Goal: Task Accomplishment & Management: Manage account settings

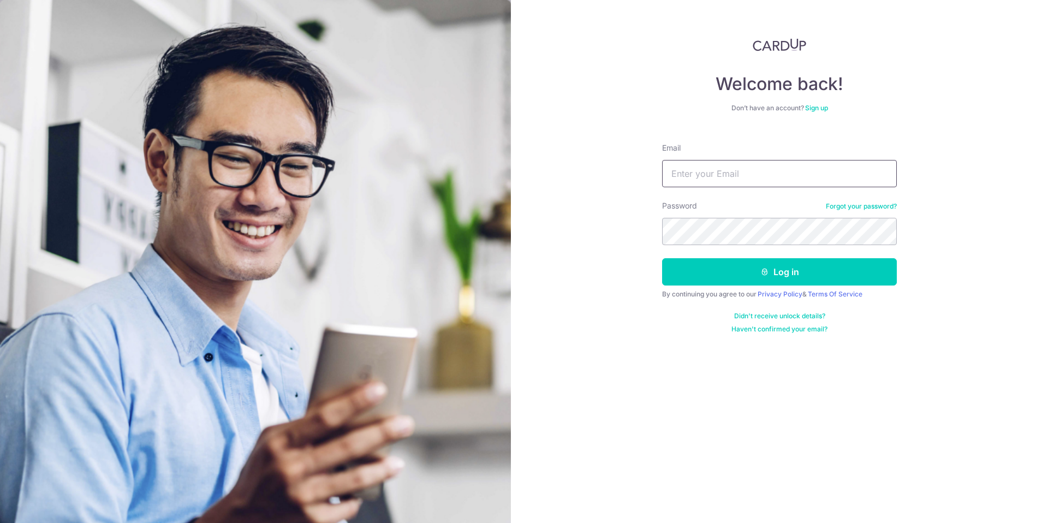
click at [720, 184] on input "Email" at bounding box center [779, 173] width 235 height 27
type input "[EMAIL_ADDRESS][DOMAIN_NAME]"
click at [722, 262] on button "Log in" at bounding box center [779, 271] width 235 height 27
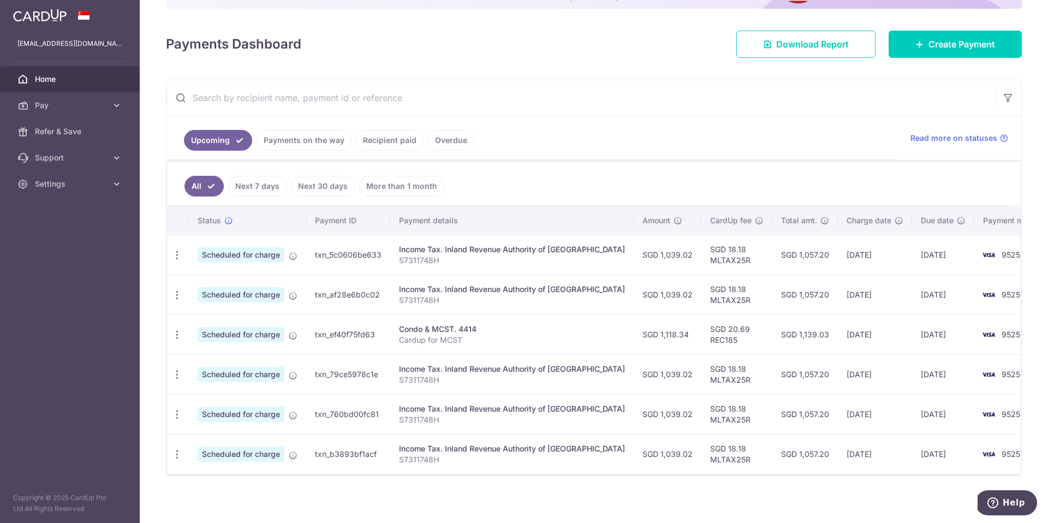
scroll to position [135, 0]
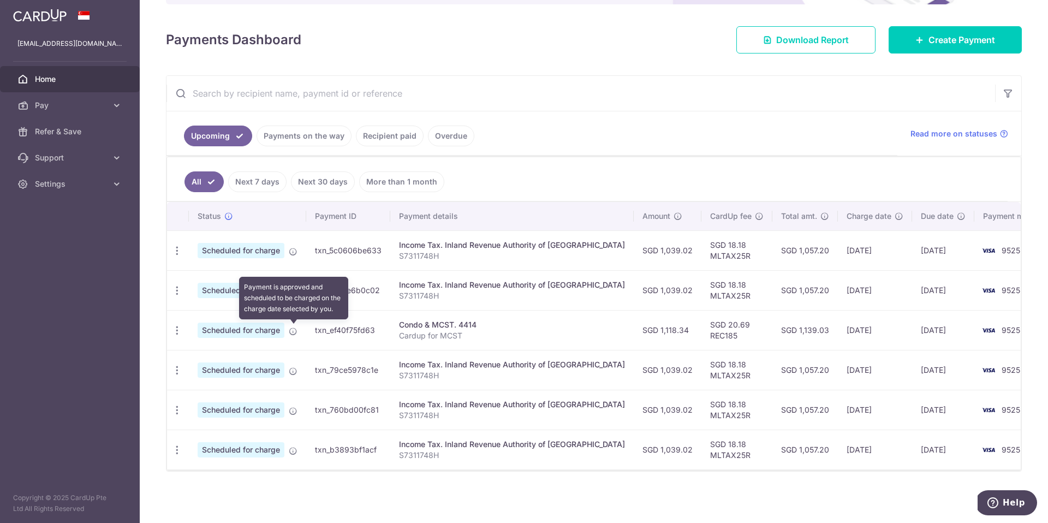
click at [295, 331] on icon at bounding box center [293, 331] width 9 height 9
click at [176, 330] on icon "button" at bounding box center [176, 330] width 11 height 11
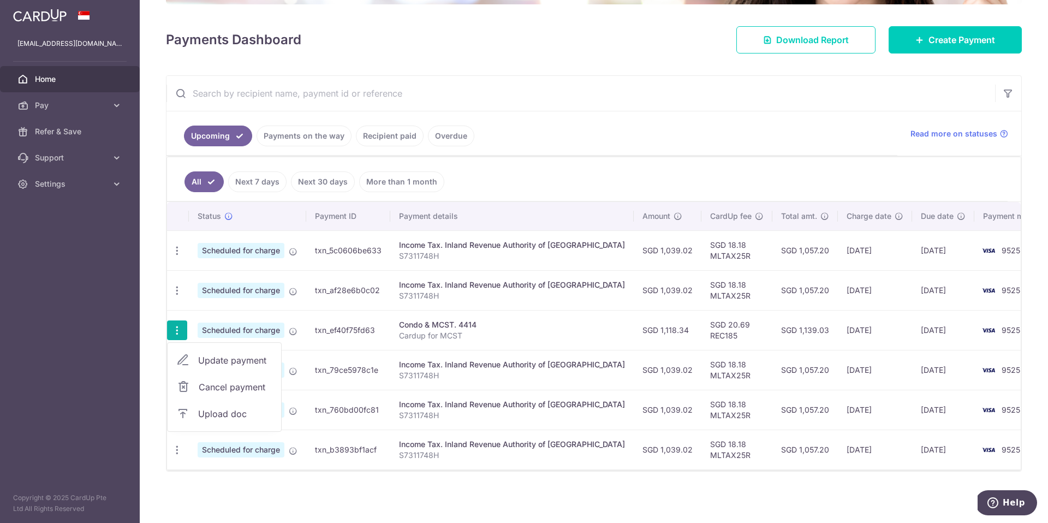
click at [204, 363] on span "Update payment" at bounding box center [235, 360] width 74 height 13
radio input "true"
type input "1,118.34"
type input "26/12/2025"
type input "Cardup for MCST"
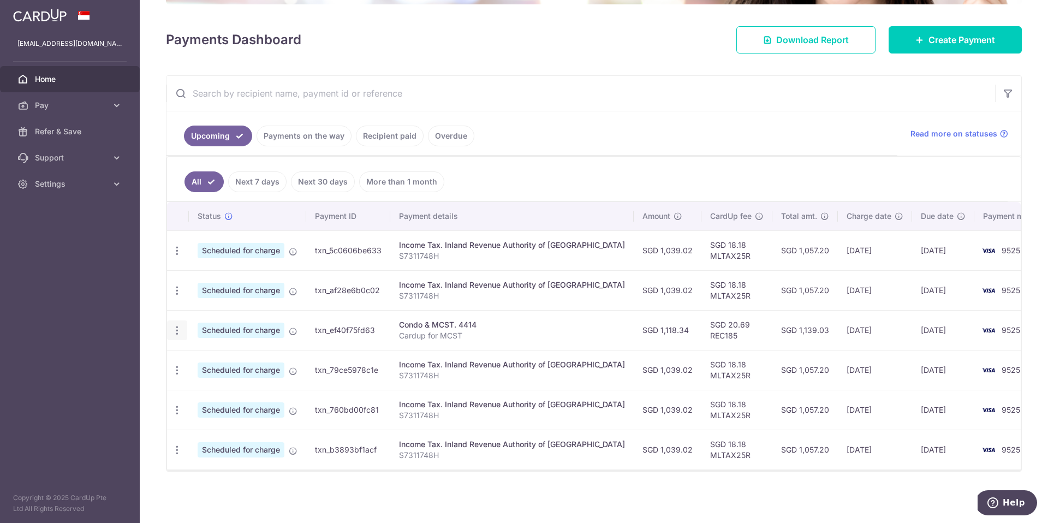
type input "REC185"
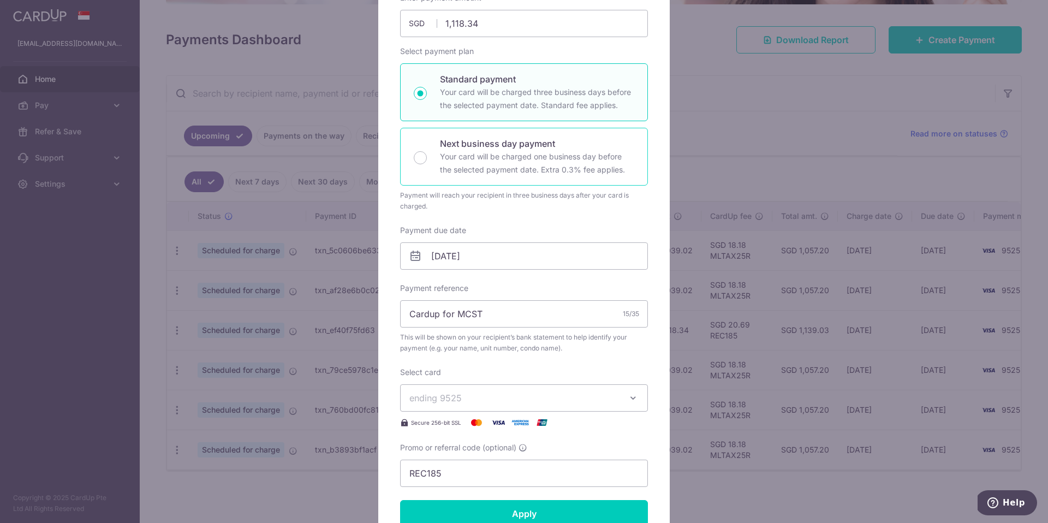
scroll to position [134, 0]
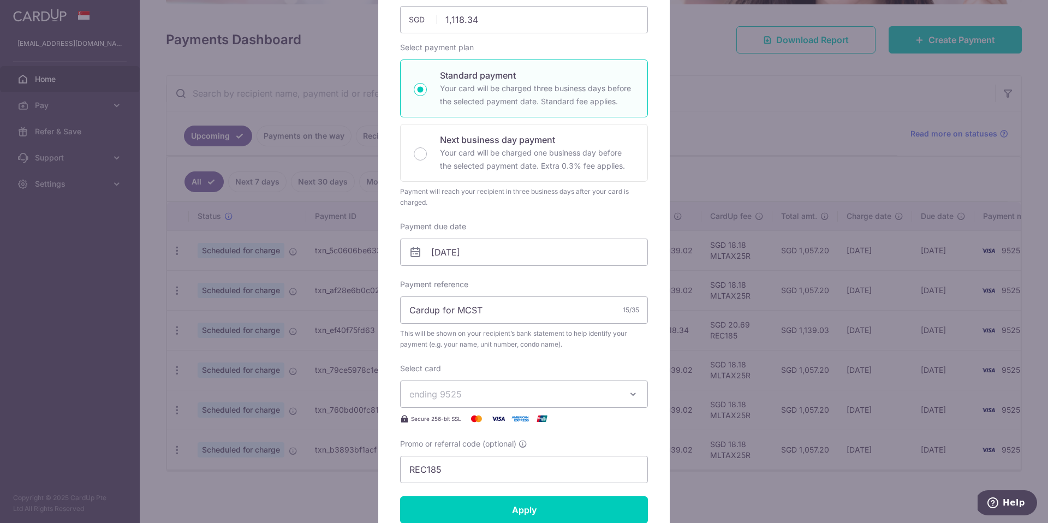
click at [414, 253] on icon at bounding box center [415, 252] width 13 height 13
click at [421, 254] on icon at bounding box center [415, 252] width 13 height 13
click at [457, 253] on input "26/12/2025" at bounding box center [524, 251] width 248 height 27
click at [449, 330] on link "1" at bounding box center [443, 329] width 17 height 17
type input "[DATE]"
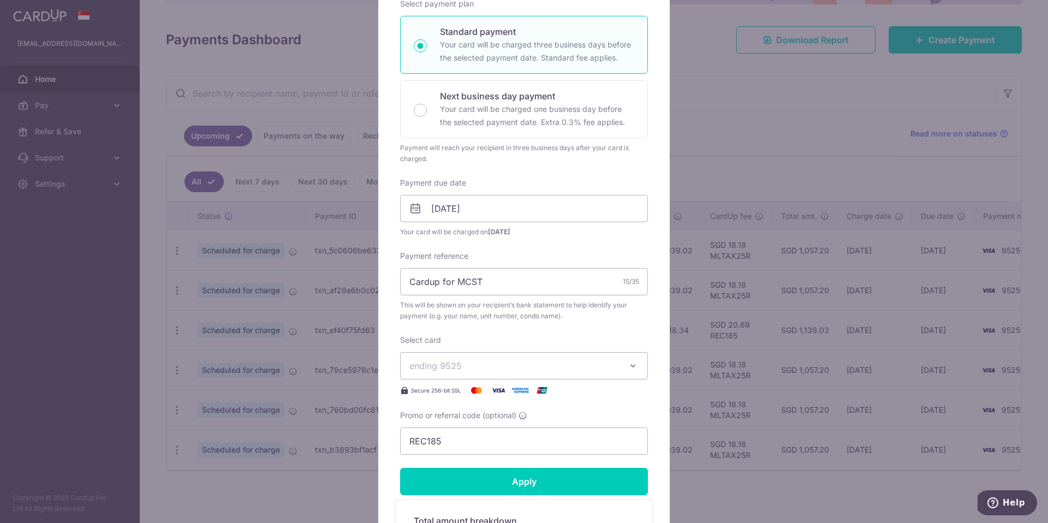
scroll to position [198, 0]
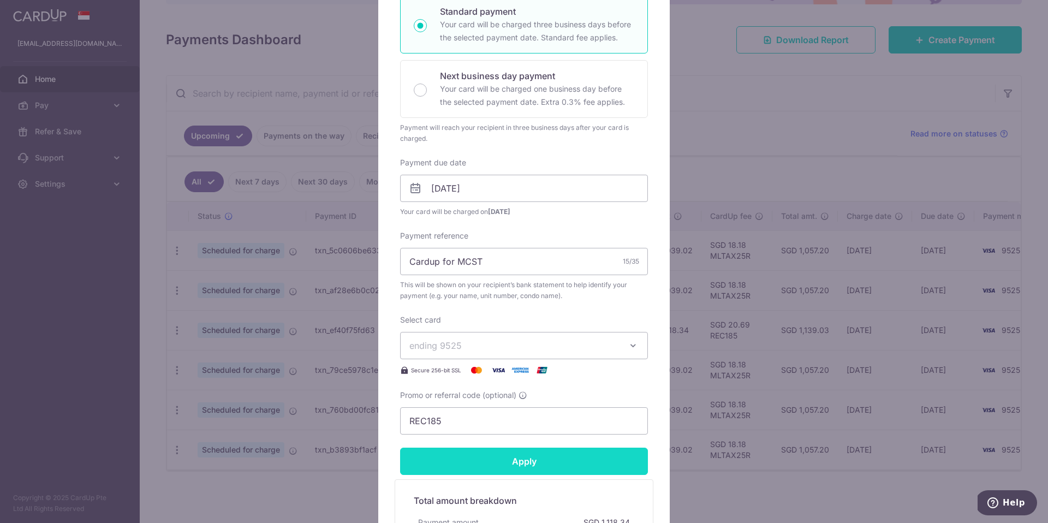
click at [523, 461] on input "Apply" at bounding box center [524, 460] width 248 height 27
type input "Successfully Applied"
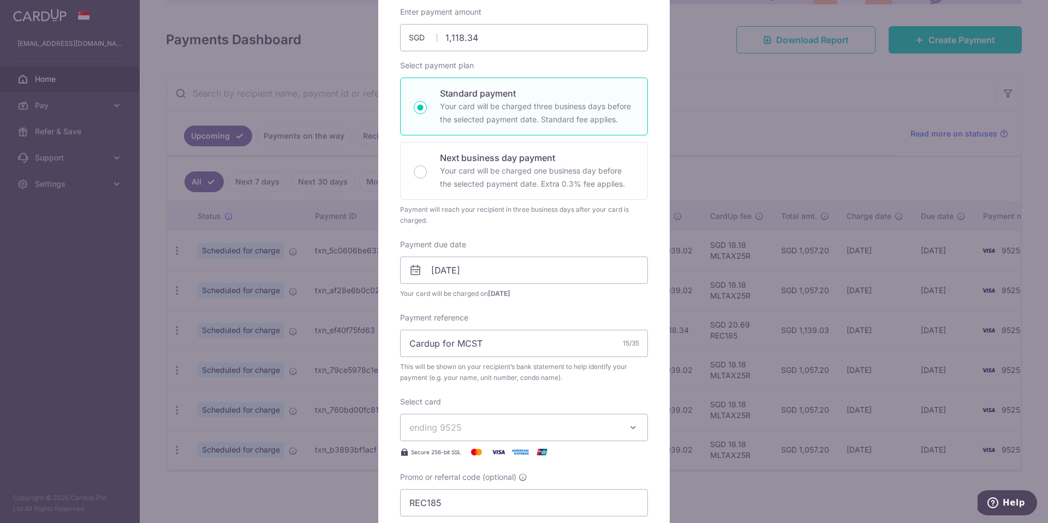
scroll to position [82, 0]
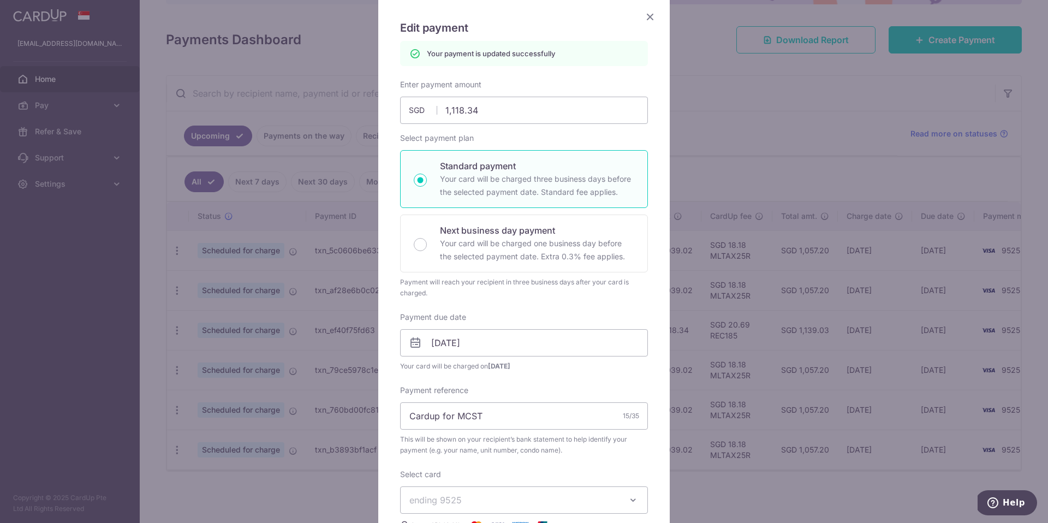
click at [649, 16] on icon "Close" at bounding box center [649, 17] width 13 height 14
